Goal: Task Accomplishment & Management: Complete application form

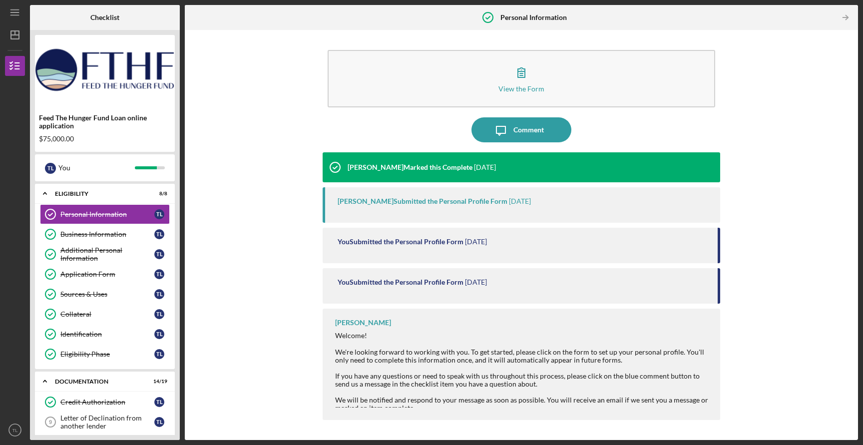
click at [270, 218] on div "View the Form Form Icon/Message Comment [PERSON_NAME] Marked this Complete [DAT…" at bounding box center [521, 235] width 663 height 400
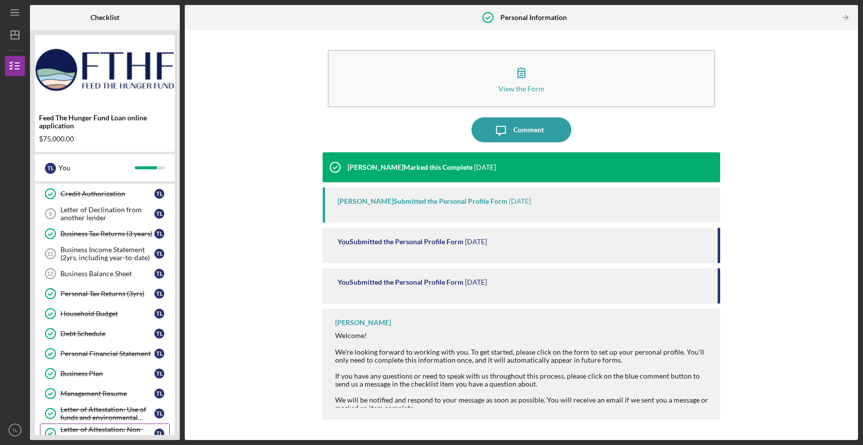
scroll to position [257, 0]
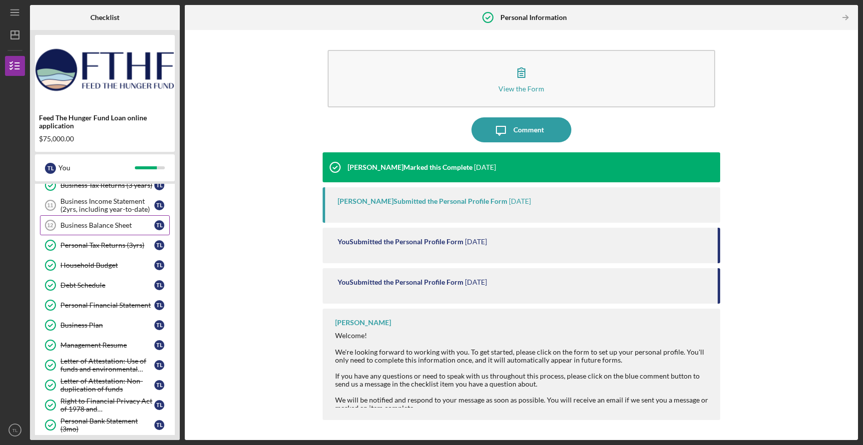
click at [112, 226] on div "Business Balance Sheet" at bounding box center [107, 225] width 94 height 8
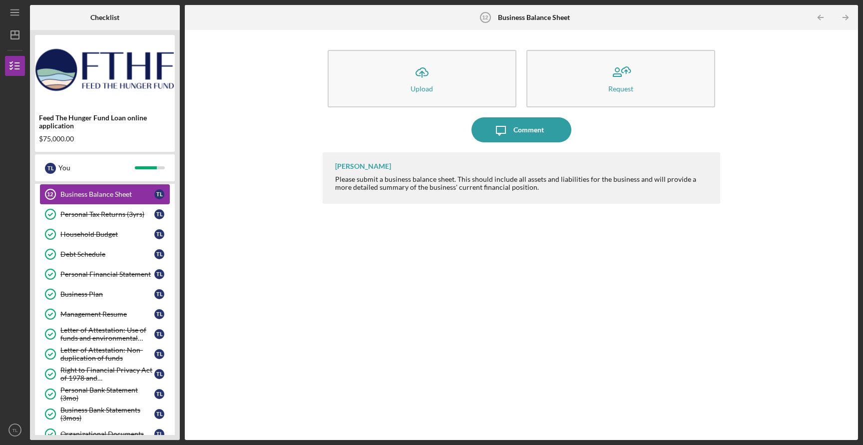
scroll to position [392, 0]
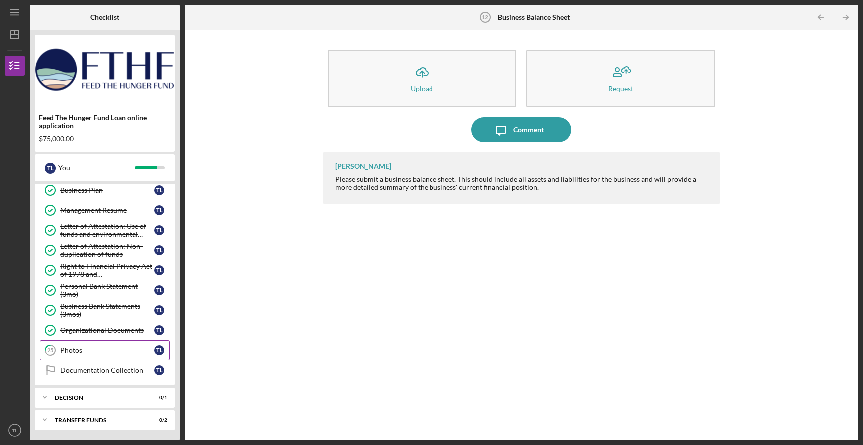
click at [74, 349] on div "Photos" at bounding box center [107, 350] width 94 height 8
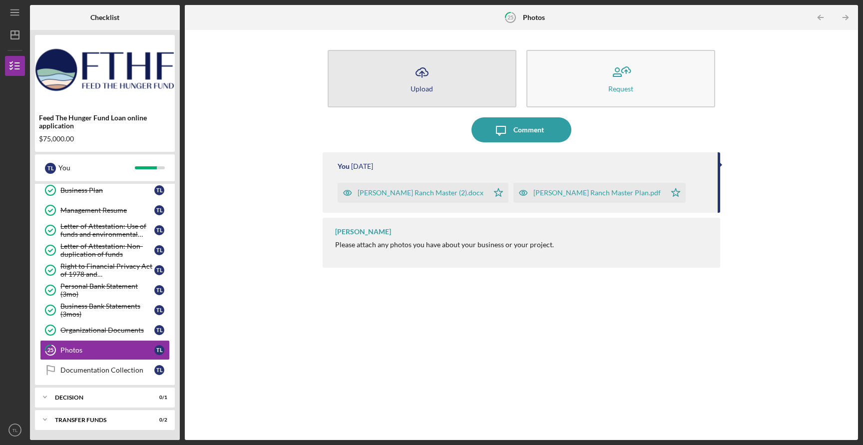
click at [423, 87] on div "Upload" at bounding box center [422, 88] width 22 height 7
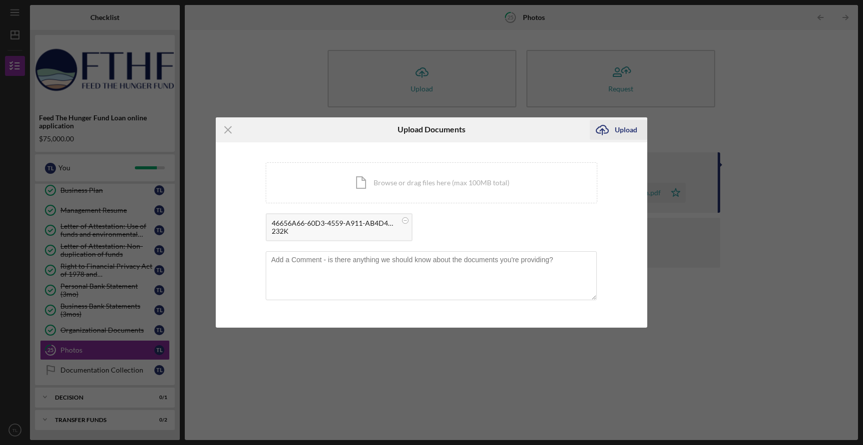
click at [621, 126] on div "Upload" at bounding box center [626, 130] width 22 height 20
